Goal: Check status: Check status

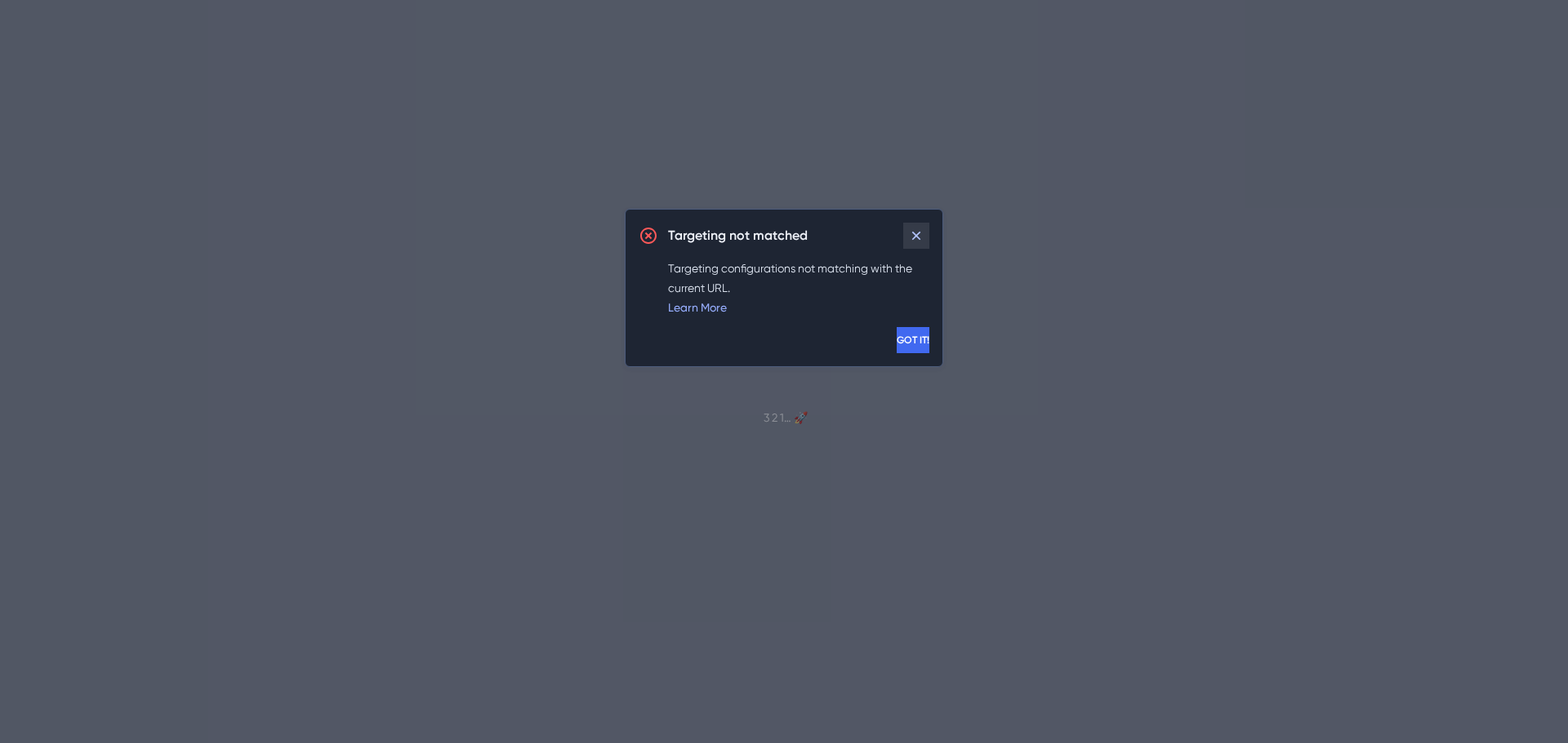
click at [910, 244] on button at bounding box center [916, 235] width 26 height 26
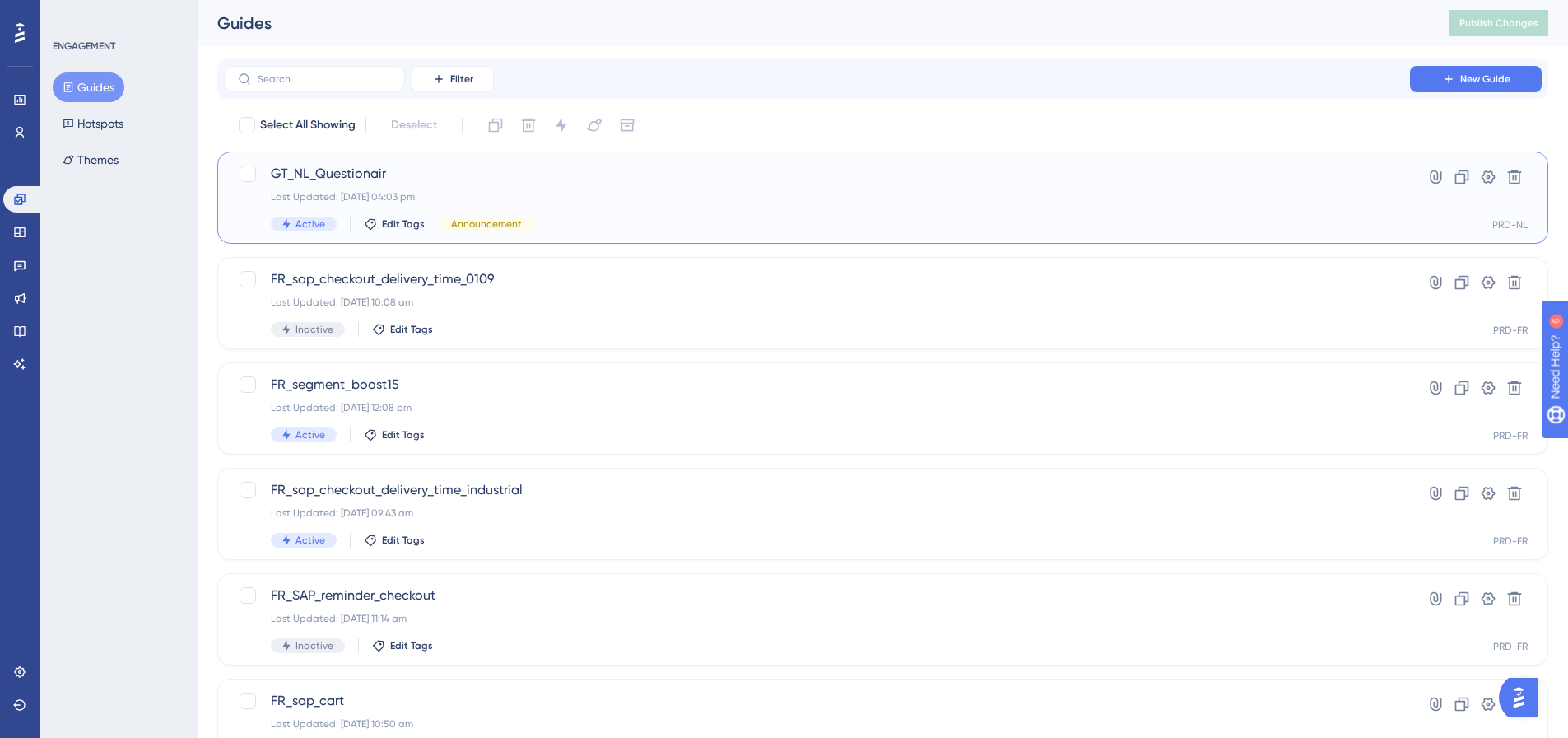
click at [362, 174] on span "GT_NL_Questionair" at bounding box center [817, 174] width 1092 height 20
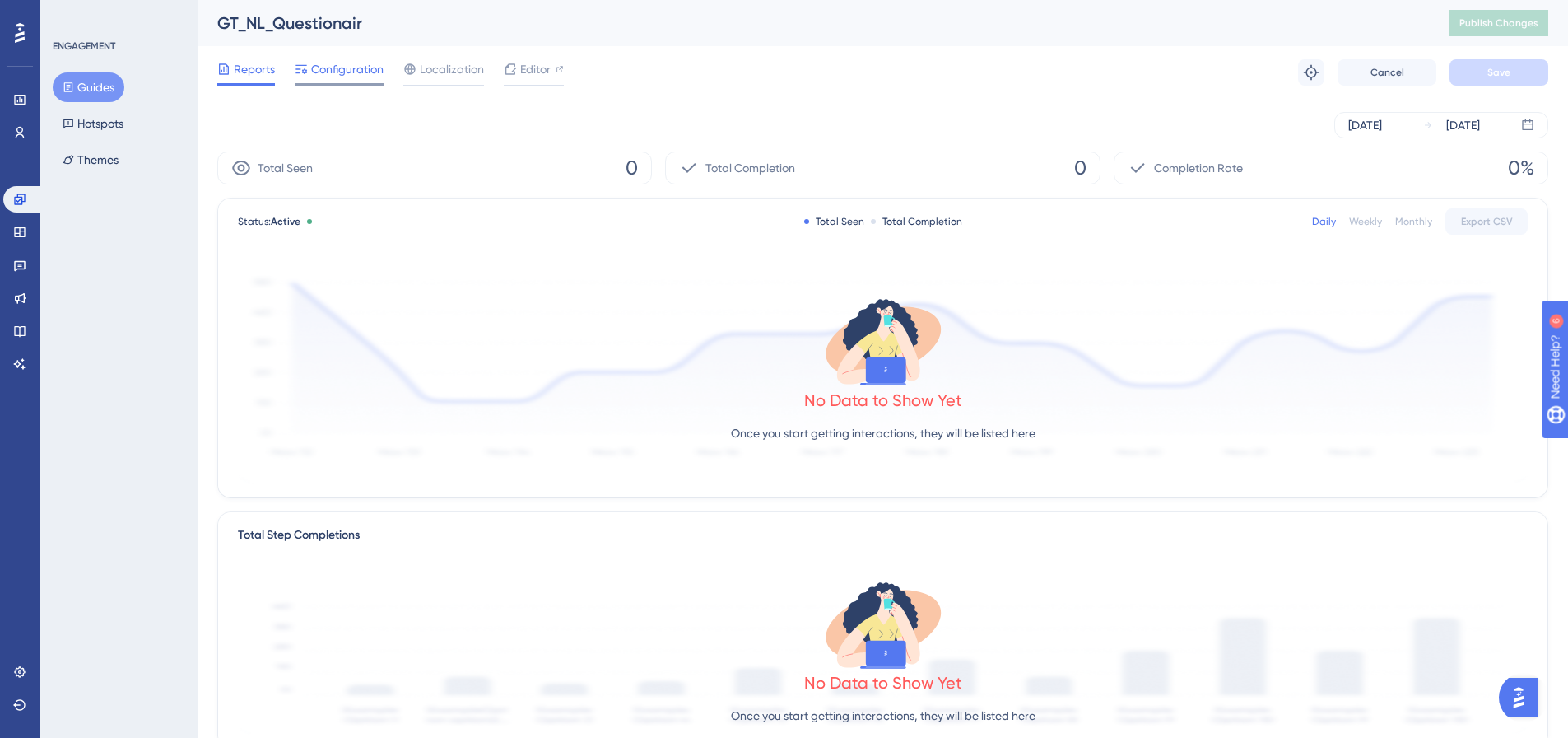
click at [371, 69] on span "Configuration" at bounding box center [347, 69] width 72 height 20
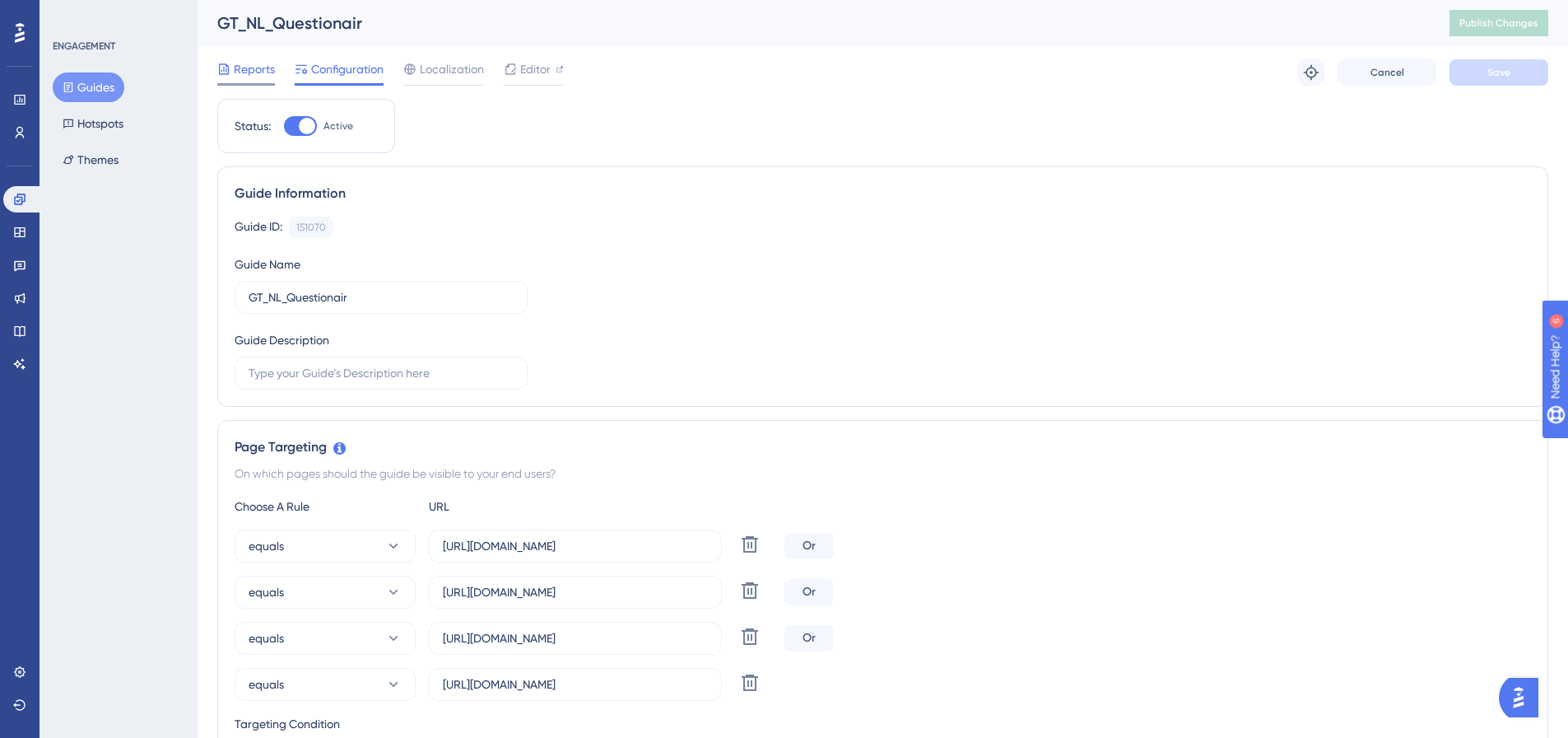
click at [263, 68] on span "Reports" at bounding box center [255, 69] width 41 height 20
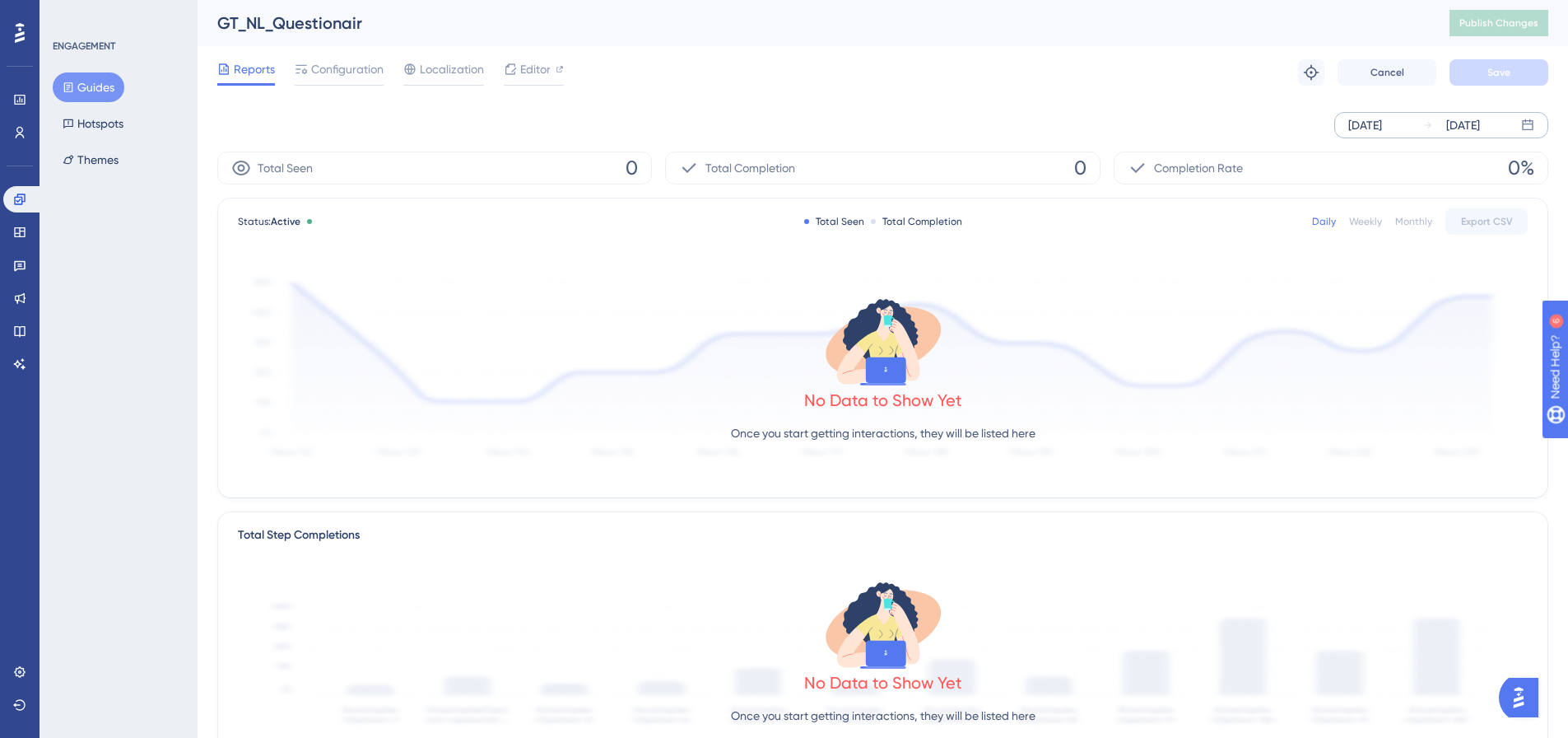
click at [1423, 115] on div "Sep 02 2025" at bounding box center [1451, 125] width 57 height 20
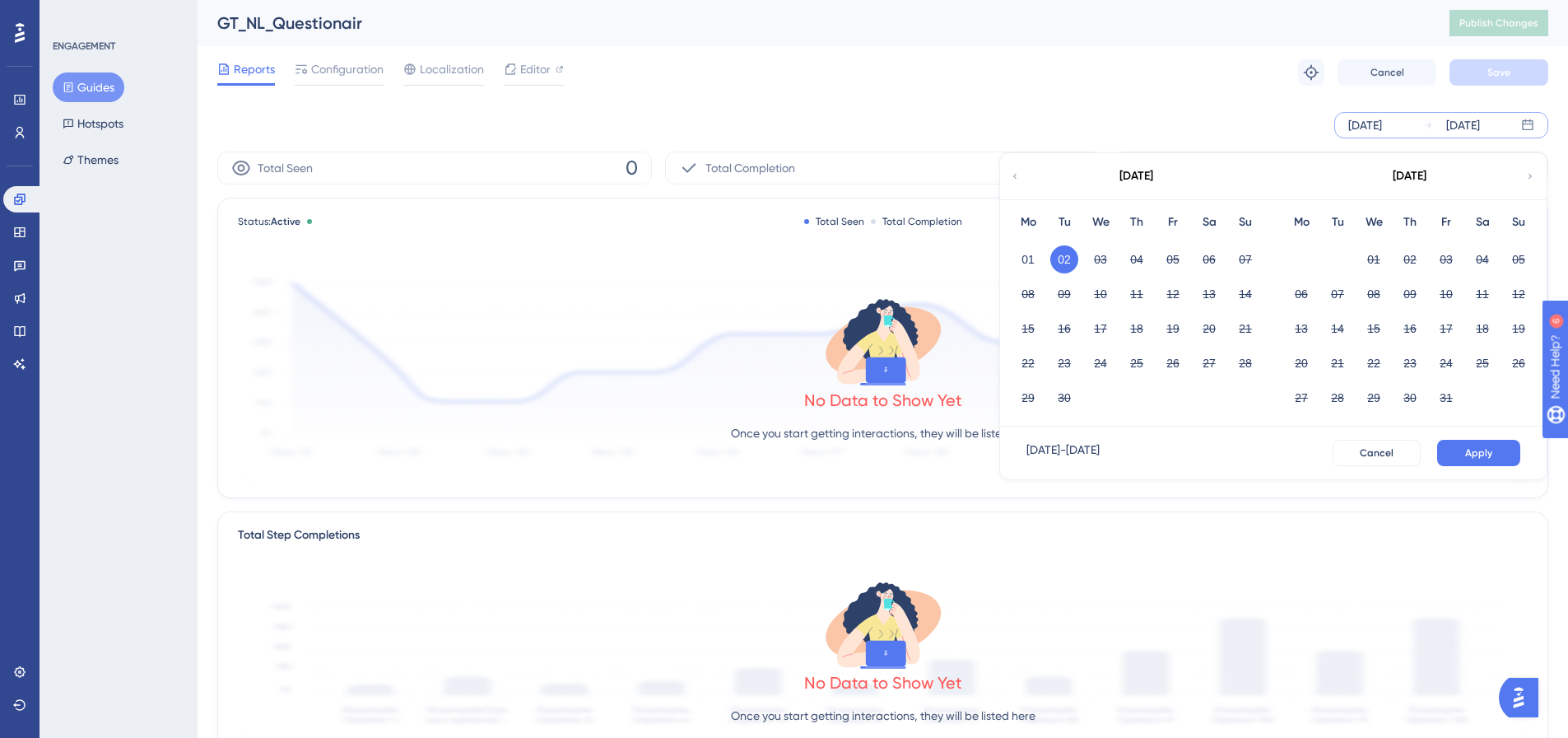
click at [1039, 245] on div "01" at bounding box center [1027, 260] width 36 height 31
click at [1044, 253] on div "01" at bounding box center [1027, 260] width 36 height 31
click at [1040, 258] on button "01" at bounding box center [1027, 259] width 28 height 28
click at [1471, 450] on span "Apply" at bounding box center [1478, 452] width 27 height 13
